Goal: Task Accomplishment & Management: Manage account settings

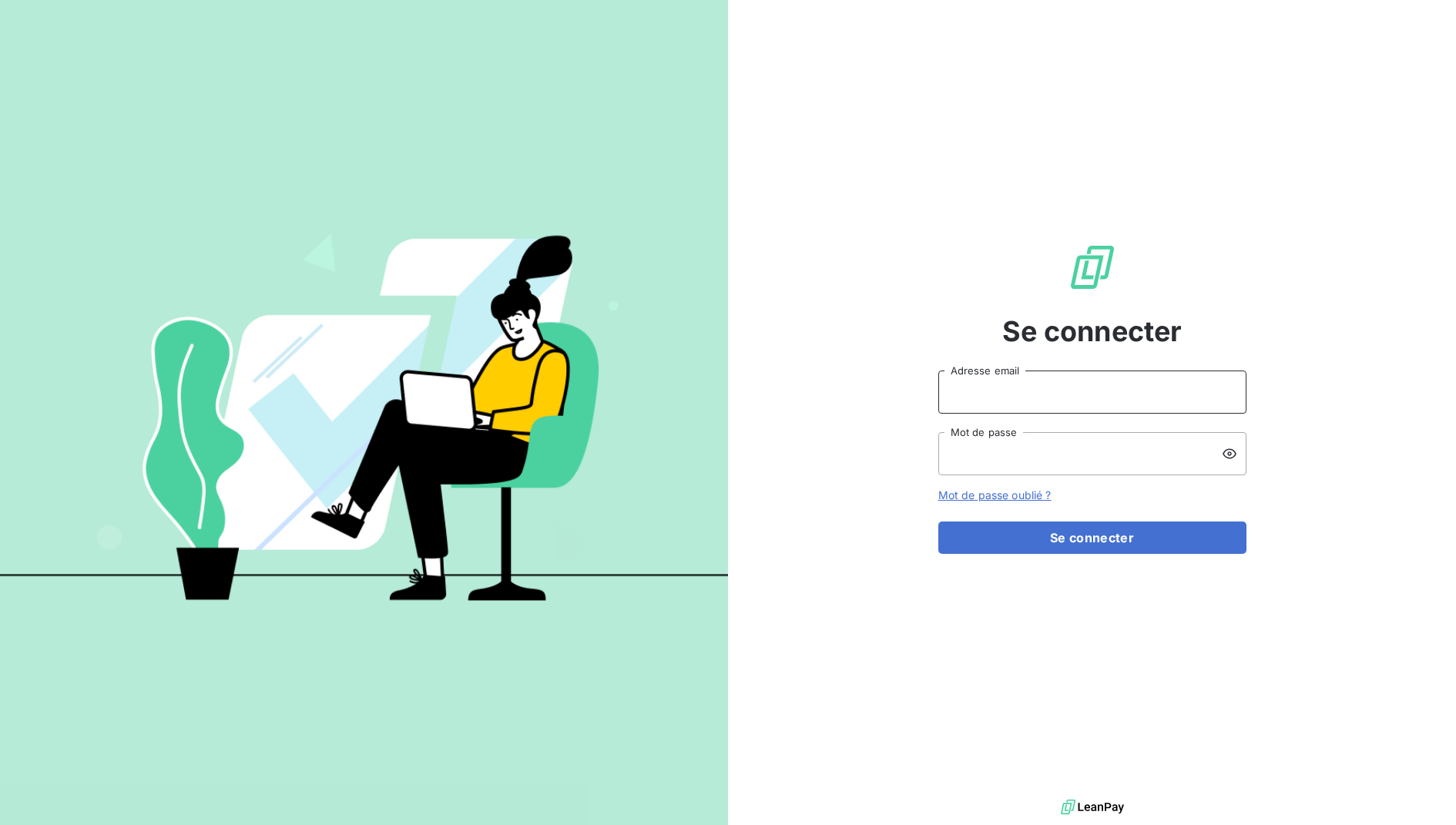
click at [957, 402] on input "Adresse email" at bounding box center [1092, 391] width 308 height 43
type input "awg@serpe.fr"
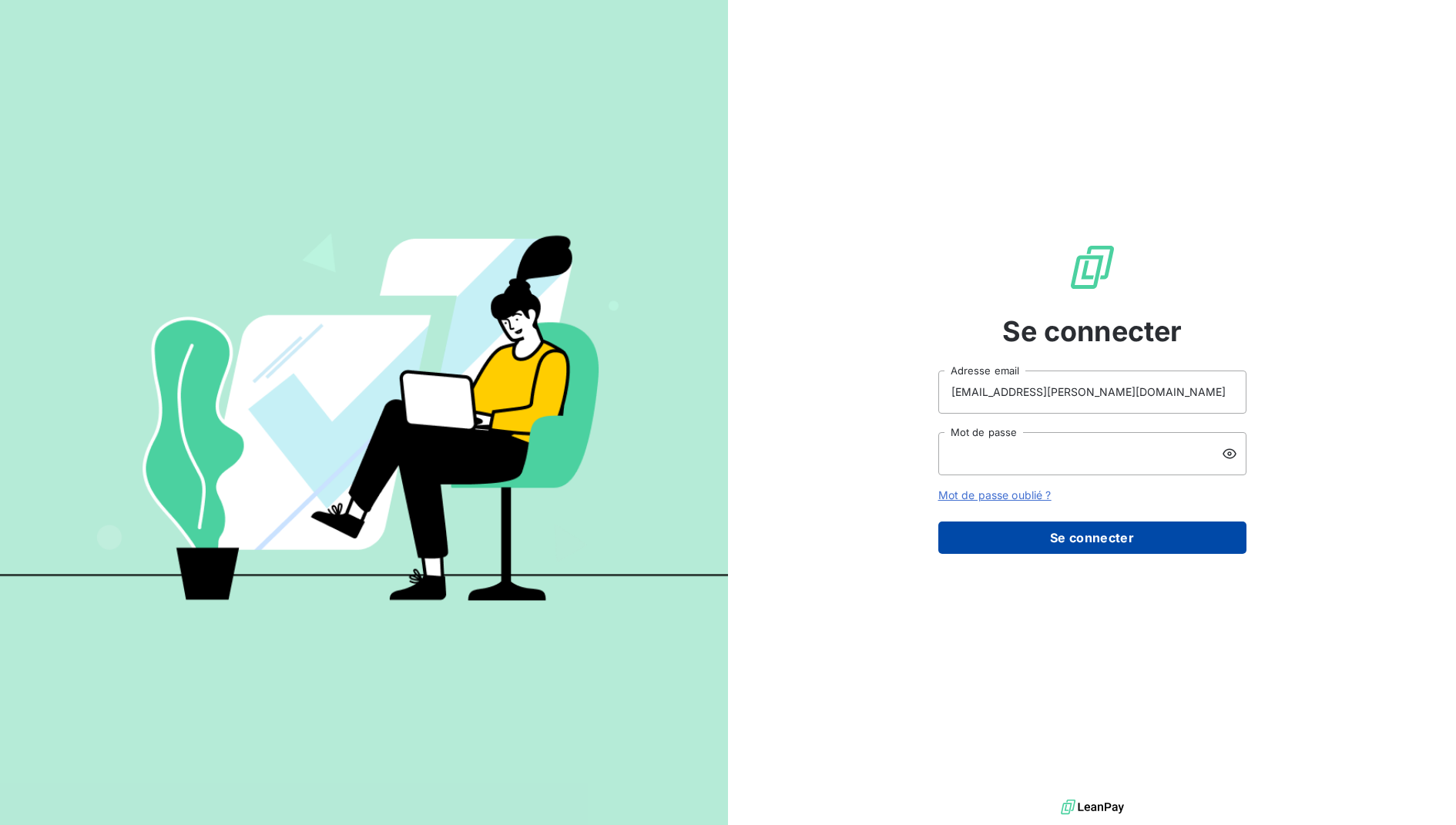
click at [1082, 538] on button "Se connecter" at bounding box center [1092, 538] width 308 height 33
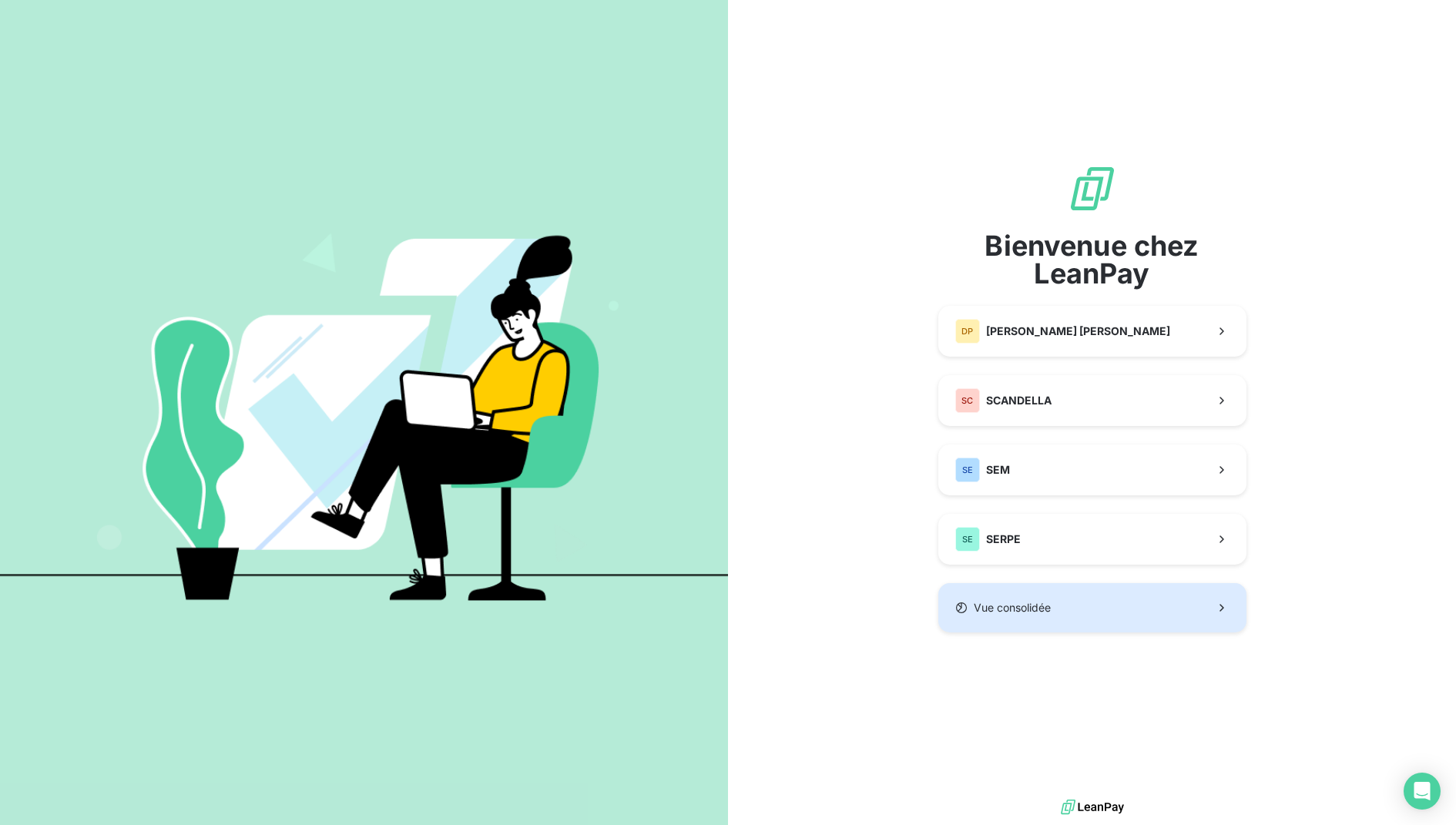
click at [1071, 601] on button "Vue consolidée" at bounding box center [1092, 607] width 308 height 49
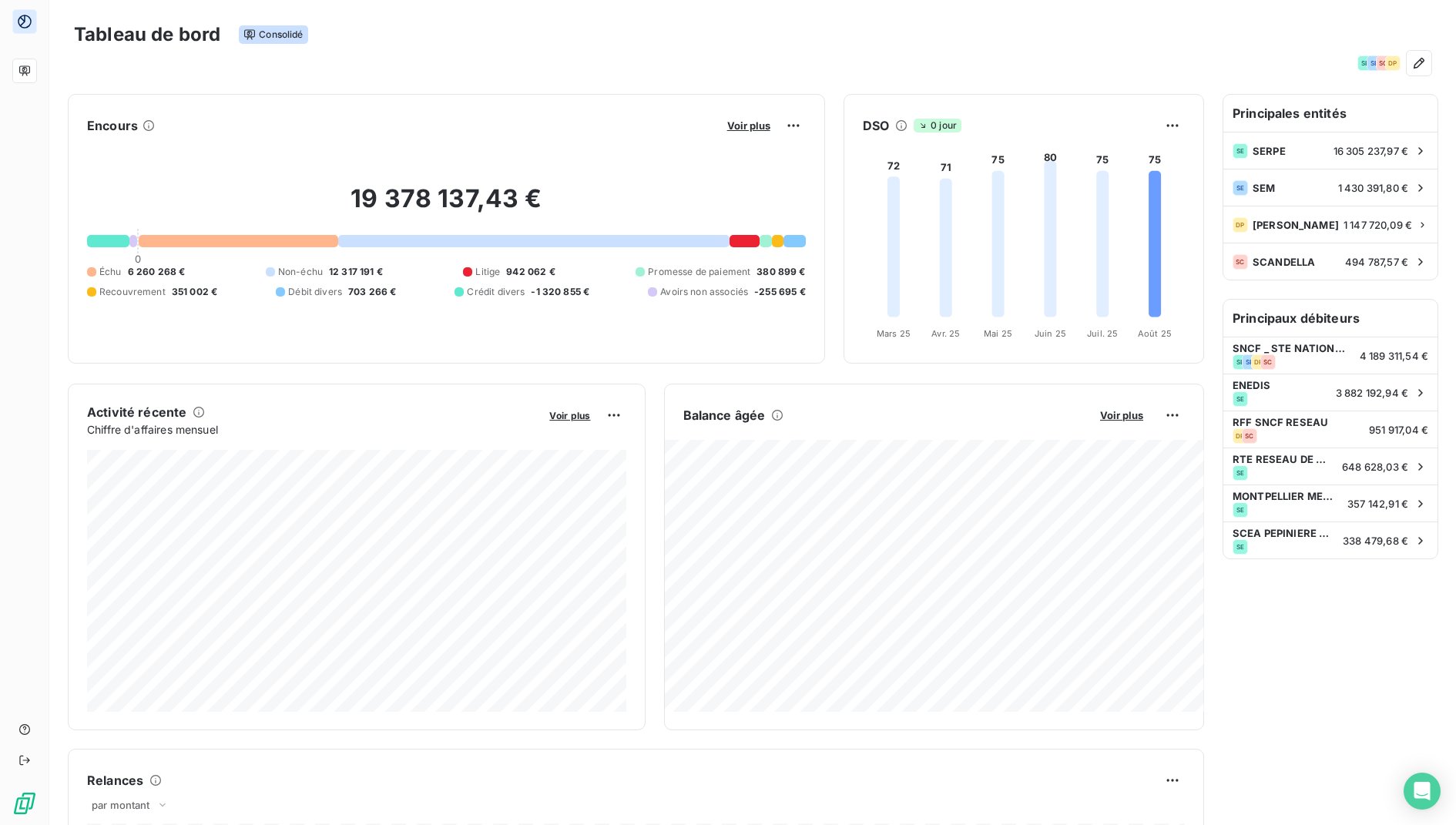
drag, startPoint x: 743, startPoint y: 128, endPoint x: 767, endPoint y: 80, distance: 53.7
click at [767, 79] on div "Tableau de bord Consolidé SE SE SC DP Encours Voir plus 19 378 137,43 € 0 Échu …" at bounding box center [751, 412] width 1406 height 825
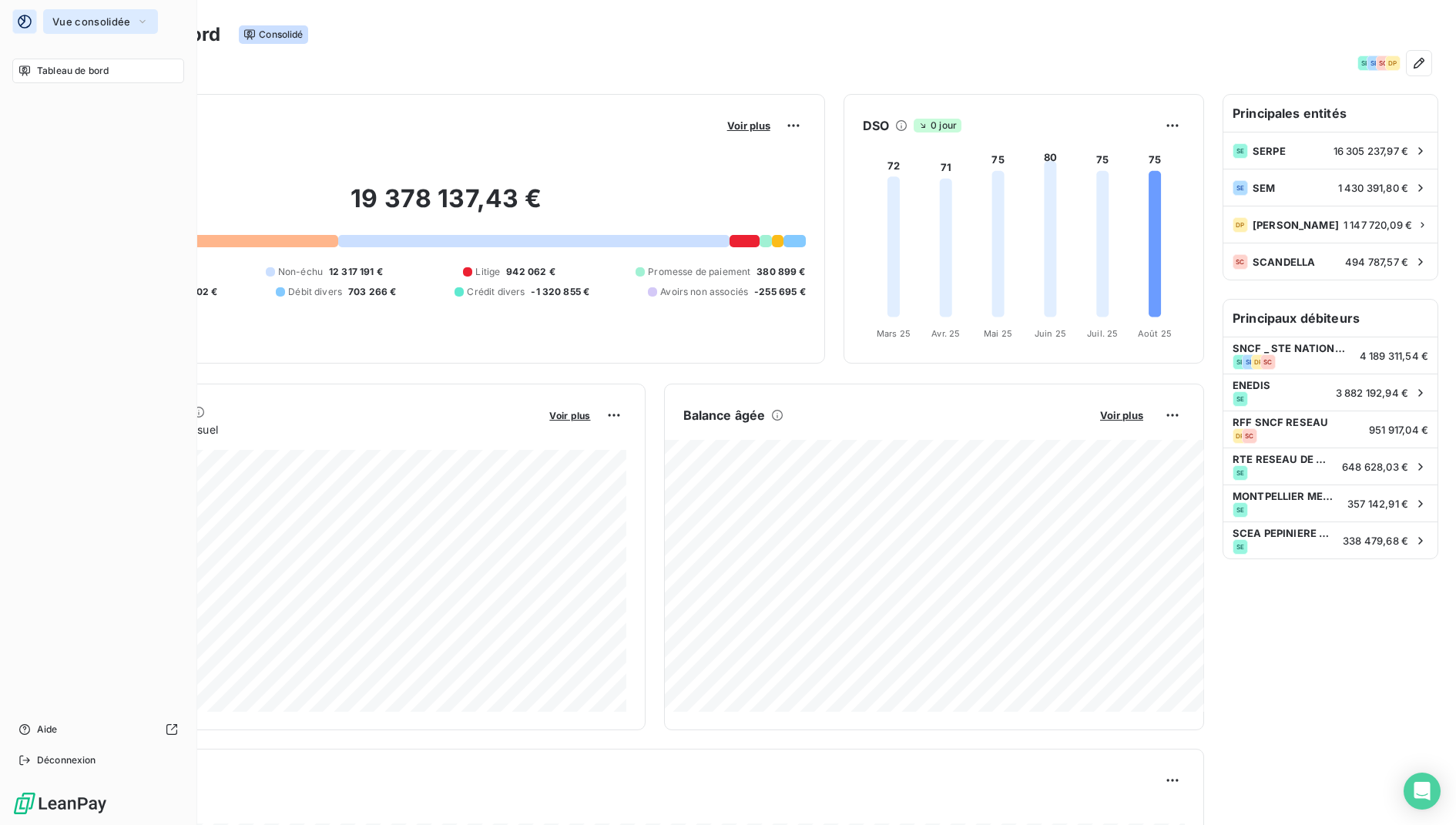
click at [97, 26] on span "Vue consolidée" at bounding box center [91, 21] width 78 height 12
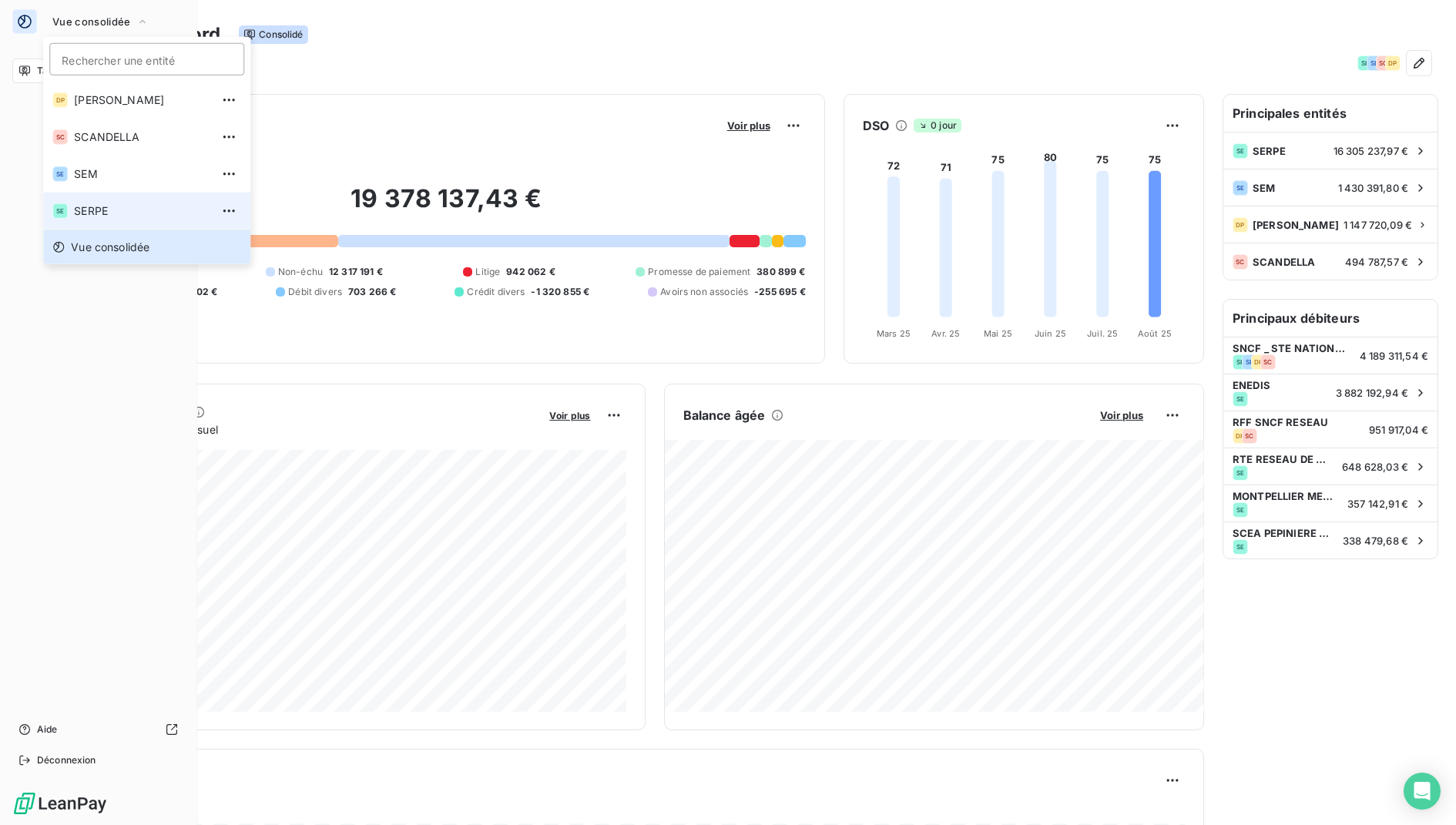
click at [121, 202] on li "SE SERPE" at bounding box center [146, 211] width 207 height 37
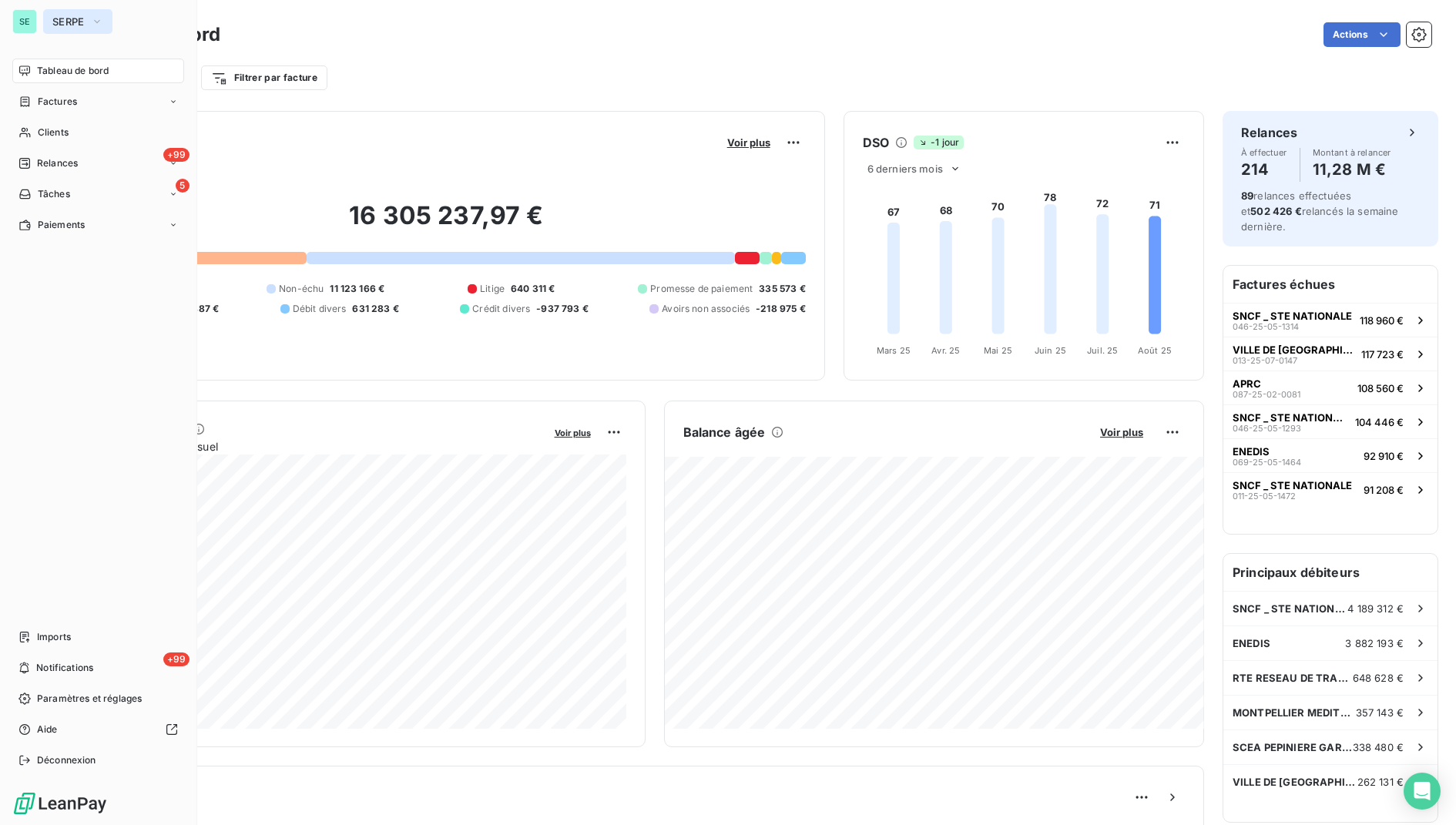
click at [72, 17] on span "SERPE" at bounding box center [69, 21] width 33 height 12
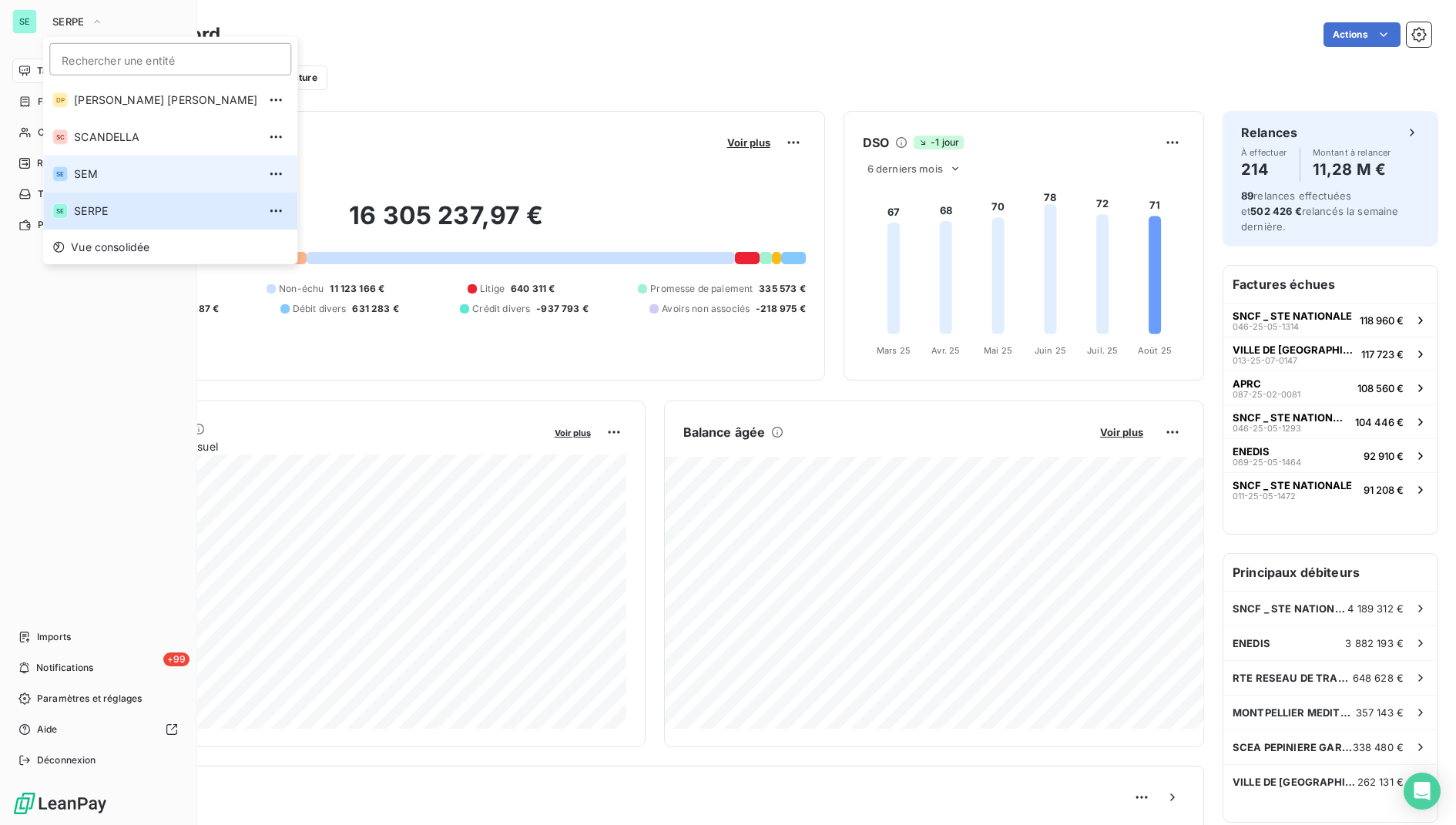
click at [106, 164] on li "SE SEM" at bounding box center [169, 174] width 254 height 37
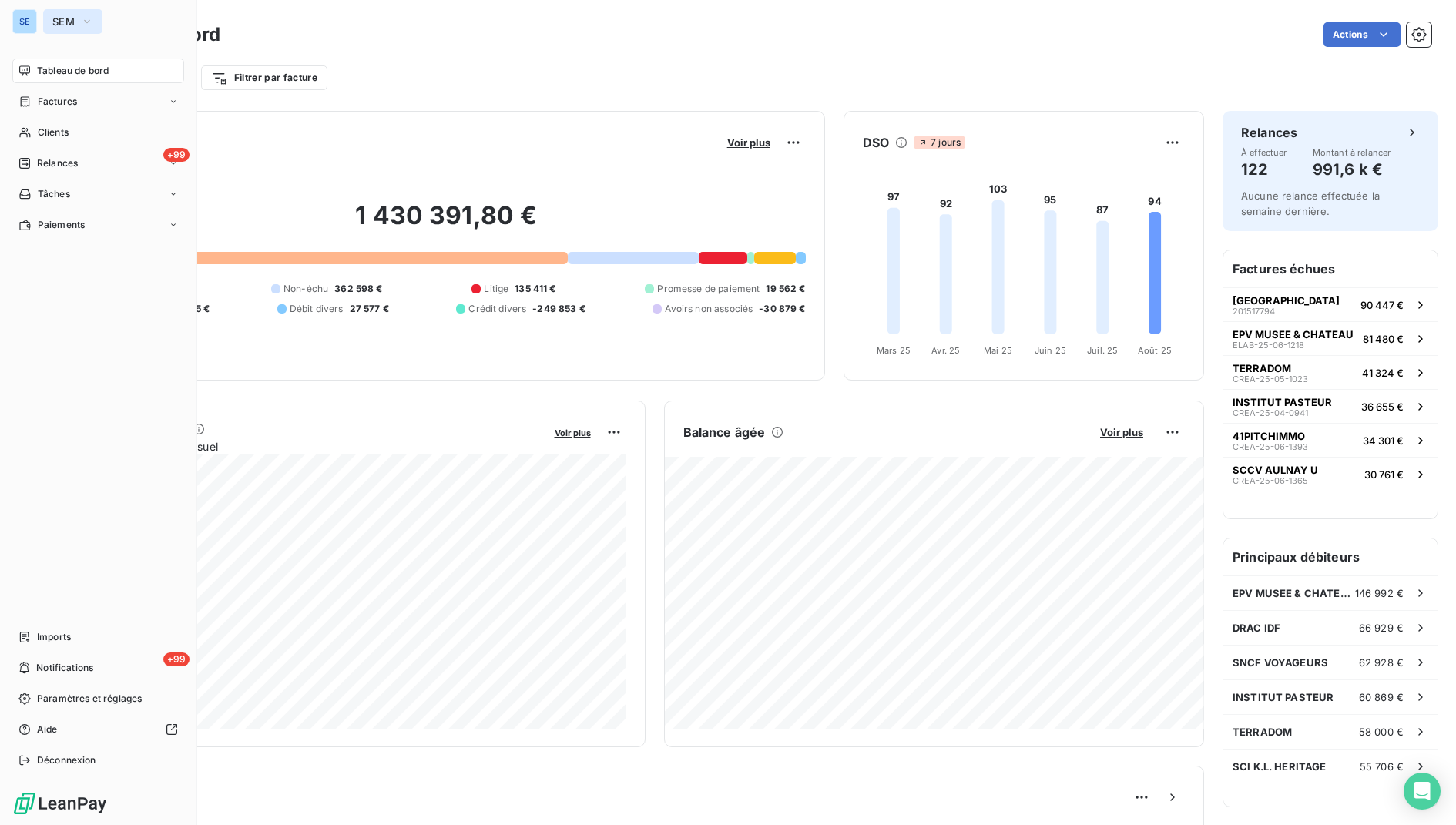
click at [61, 22] on span "SEM" at bounding box center [63, 21] width 22 height 12
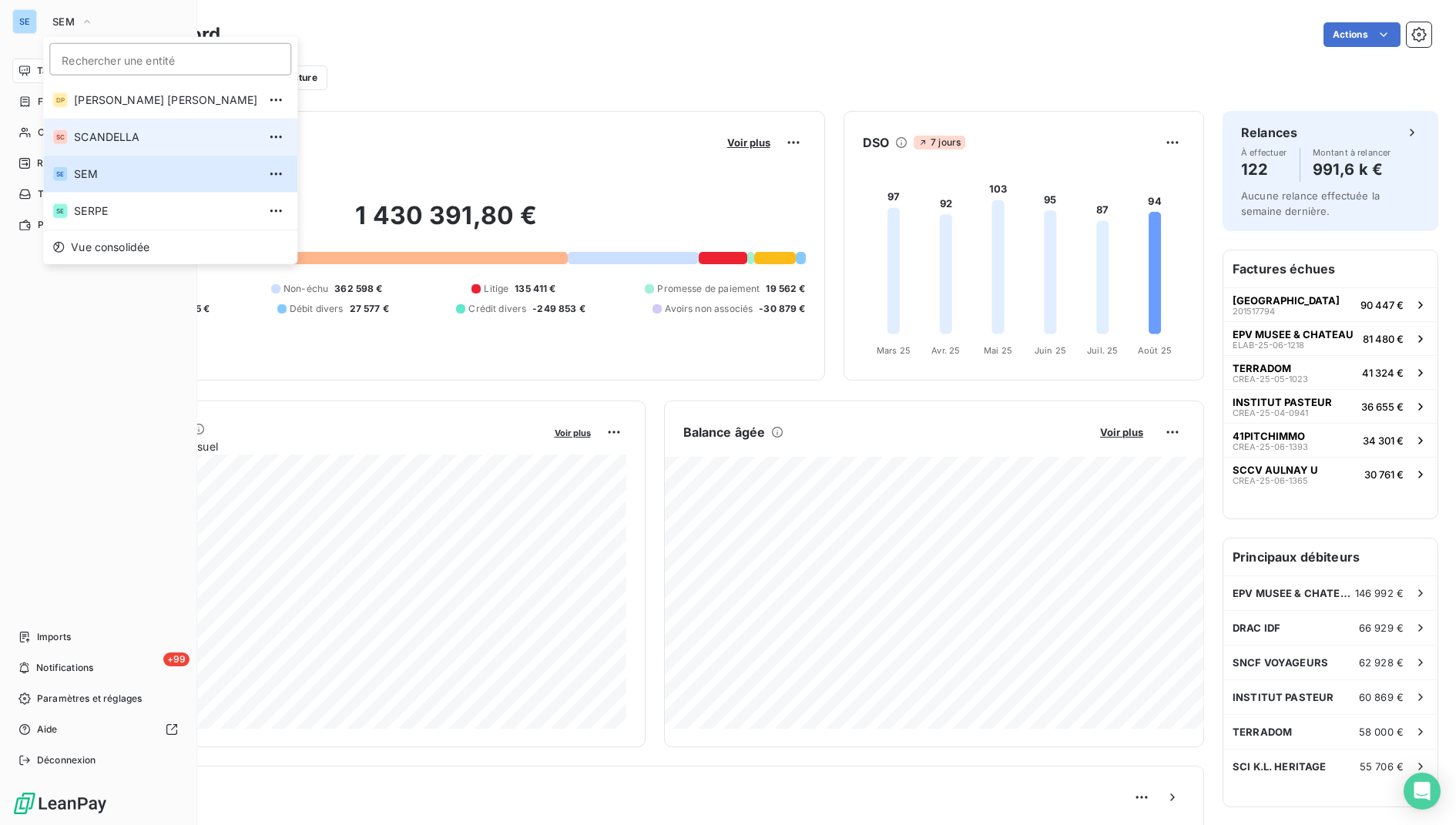
click at [90, 121] on li "SC SCANDELLA" at bounding box center [169, 137] width 254 height 37
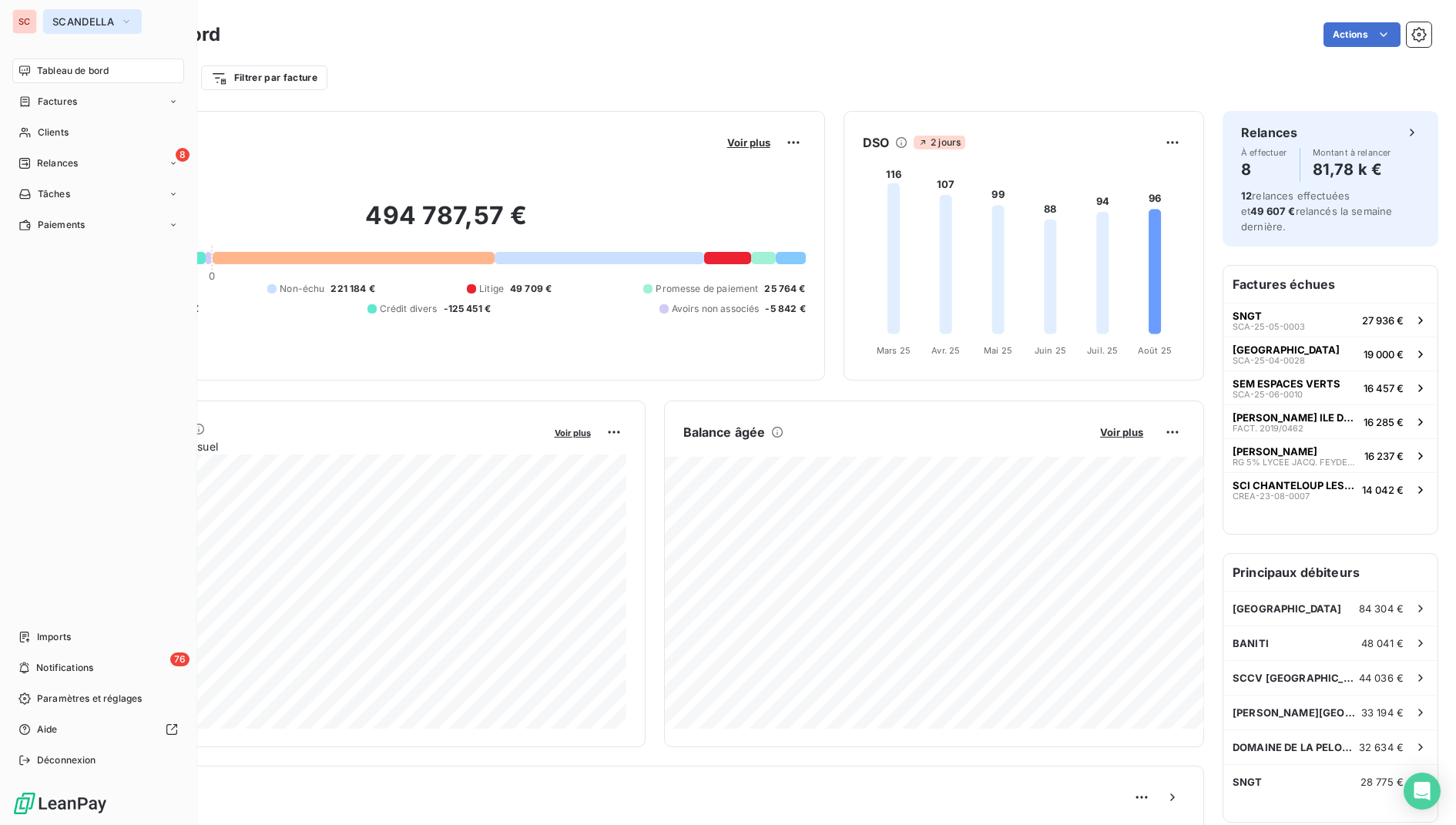
click at [66, 25] on span "SCANDELLA" at bounding box center [83, 21] width 61 height 12
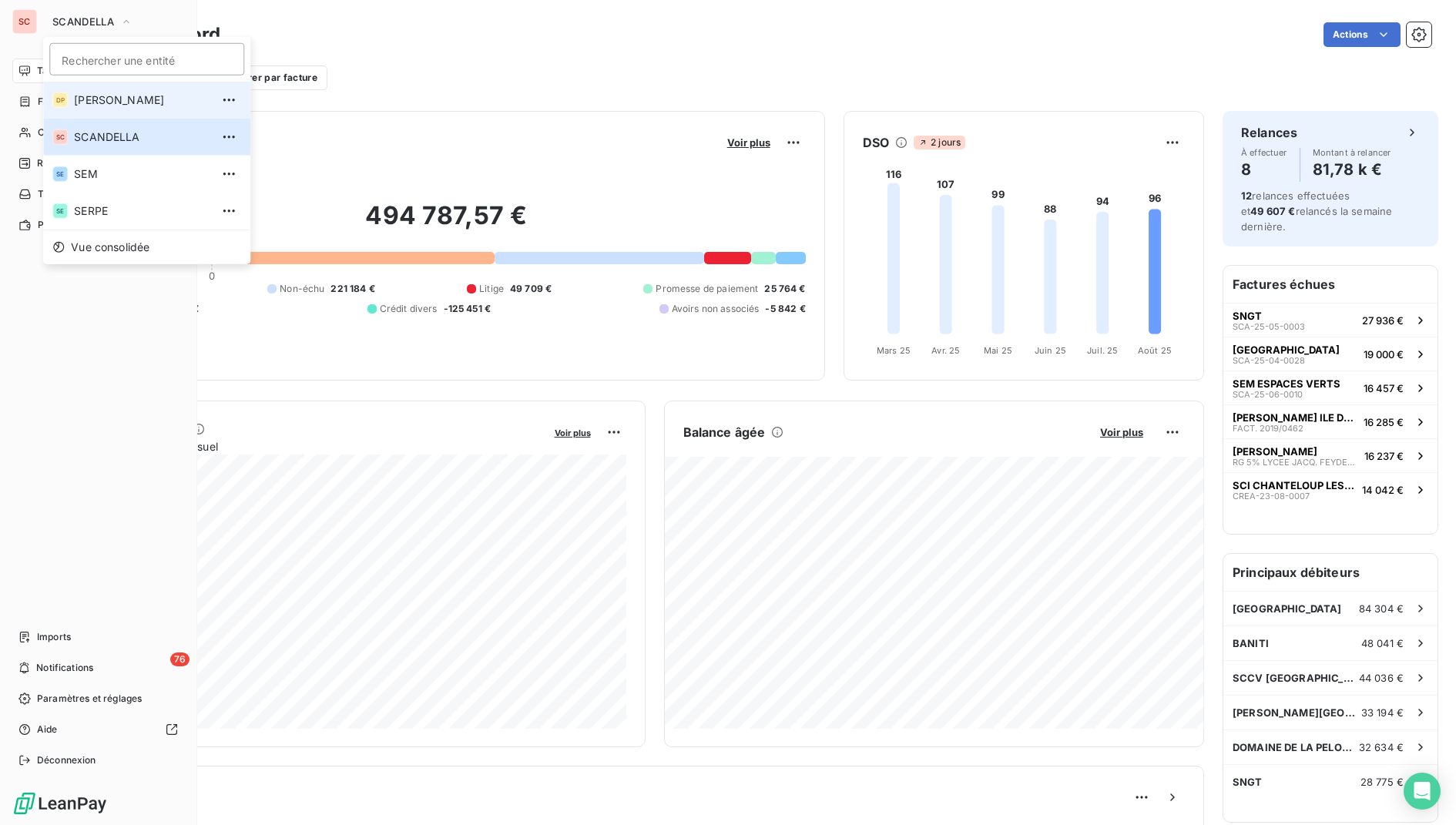
click at [82, 100] on span "[PERSON_NAME] [PERSON_NAME]" at bounding box center [142, 100] width 136 height 15
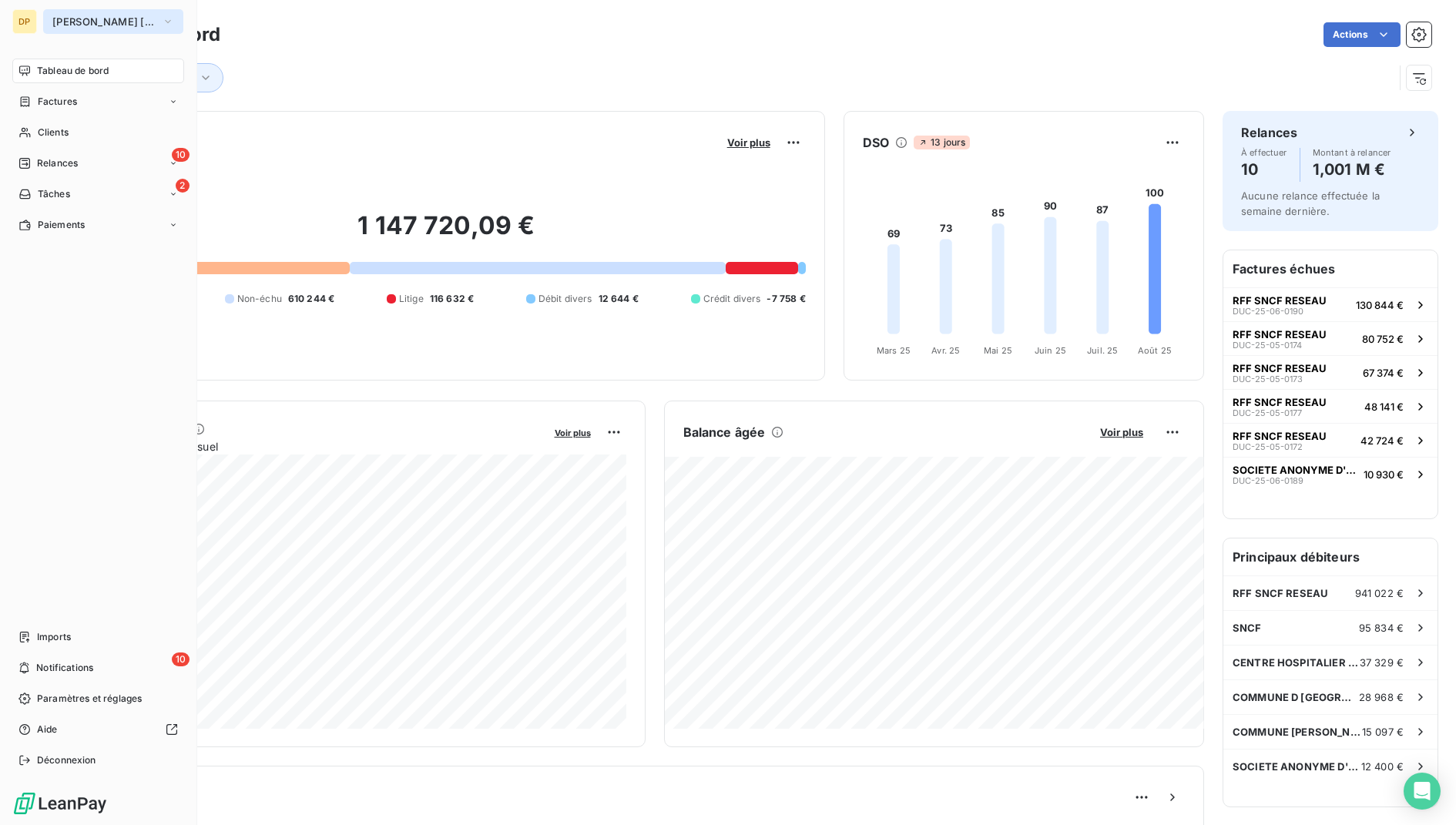
click at [58, 21] on span "[PERSON_NAME] [PERSON_NAME]" at bounding box center [104, 21] width 103 height 12
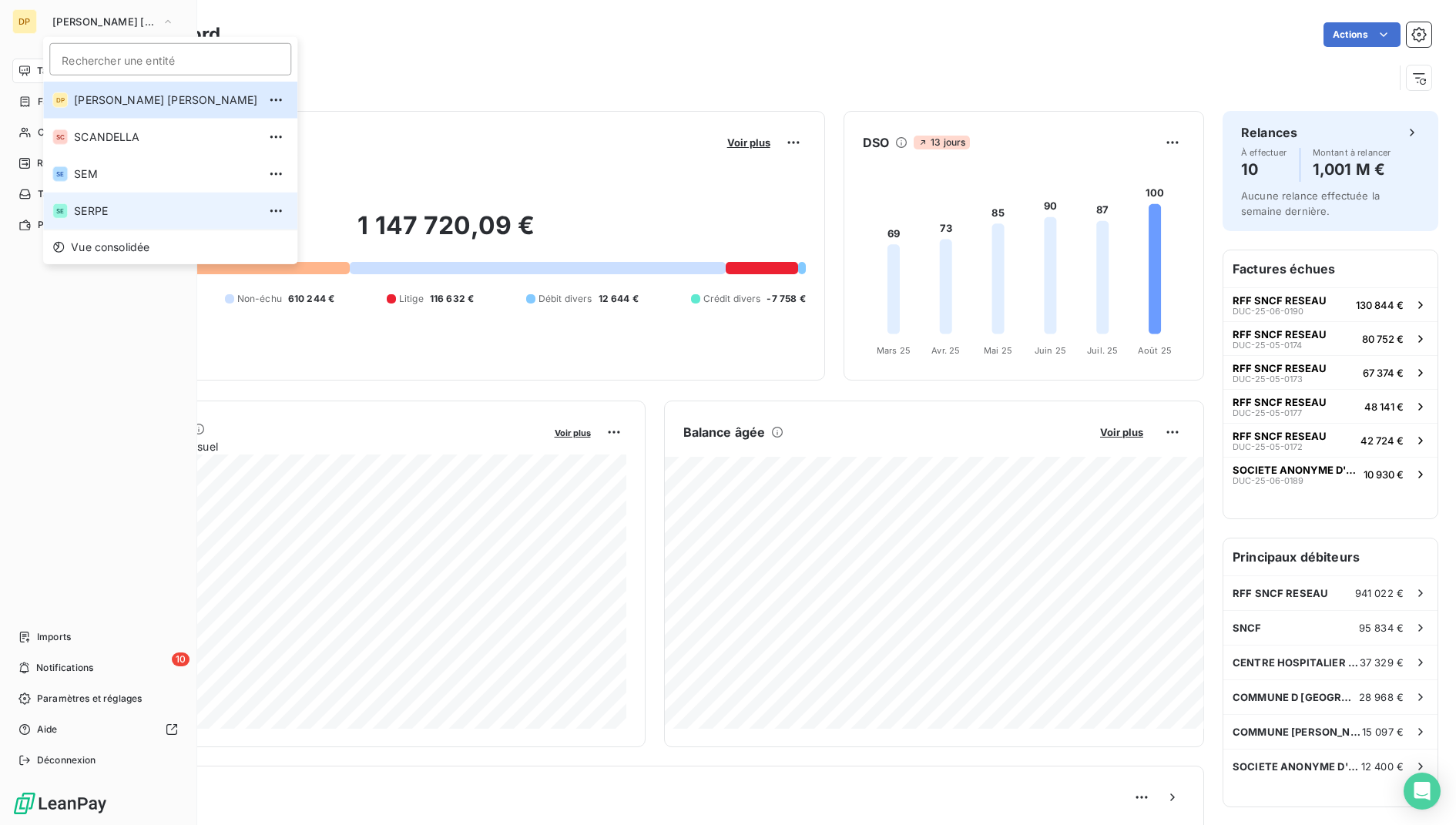
click at [118, 215] on span "SERPE" at bounding box center [165, 211] width 183 height 15
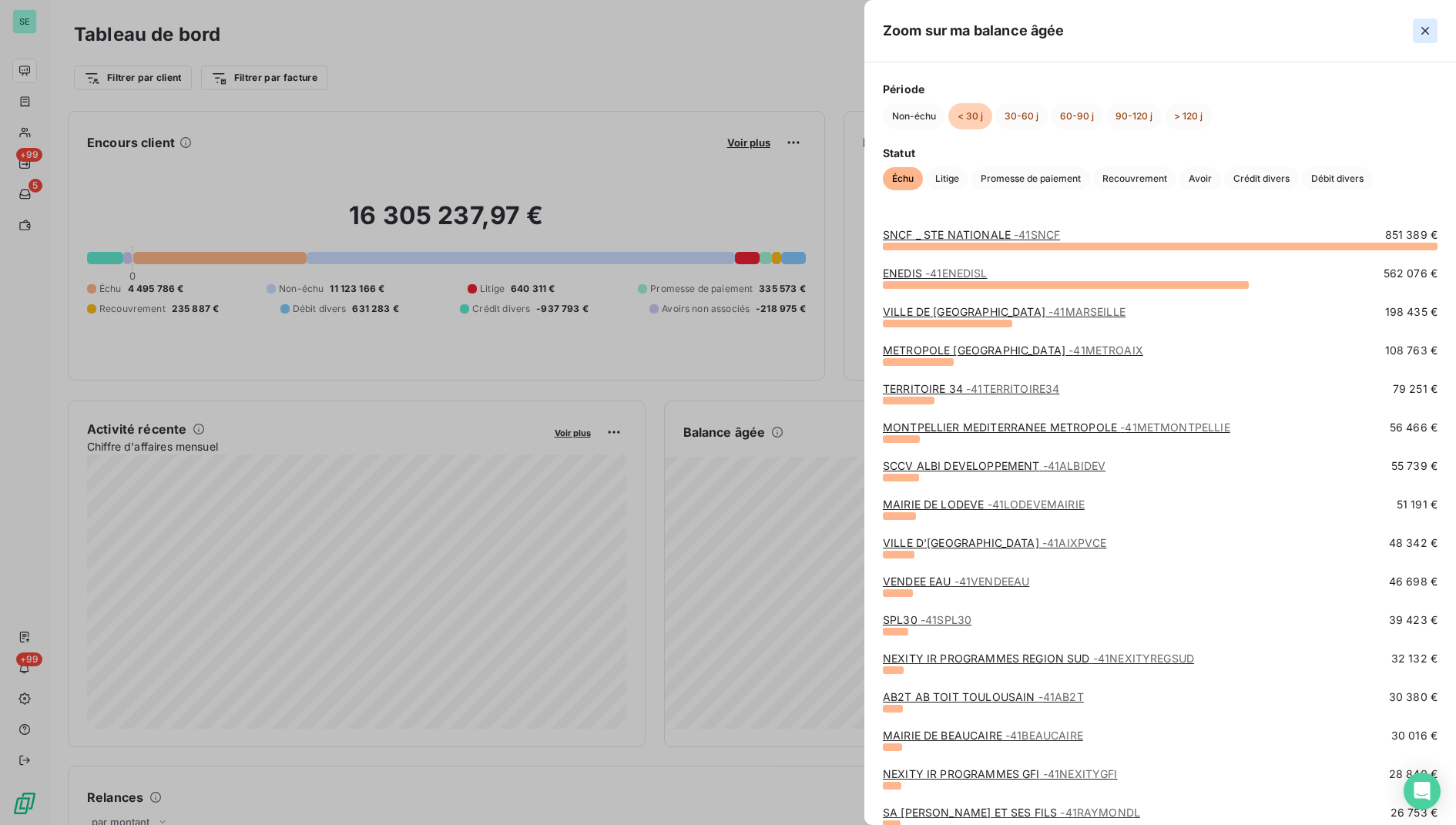
click at [1424, 30] on icon "button" at bounding box center [1424, 31] width 8 height 8
